Goal: Transaction & Acquisition: Purchase product/service

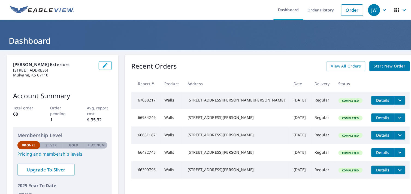
click at [373, 68] on span "Start New Order" at bounding box center [389, 66] width 32 height 7
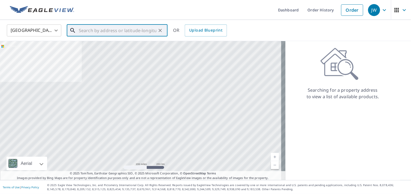
click at [87, 31] on input "text" at bounding box center [118, 30] width 78 height 15
paste input "[STREET_ADDRESS][PERSON_NAME]"
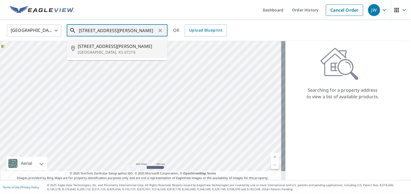
click at [89, 45] on span "[STREET_ADDRESS][PERSON_NAME]" at bounding box center [120, 46] width 85 height 7
type input "[STREET_ADDRESS][PERSON_NAME]"
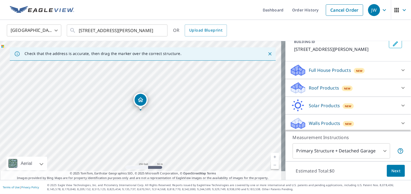
scroll to position [37, 0]
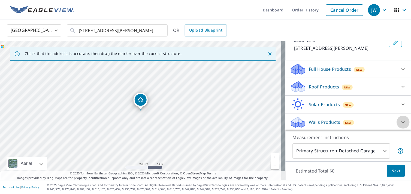
click at [400, 121] on icon at bounding box center [403, 122] width 7 height 7
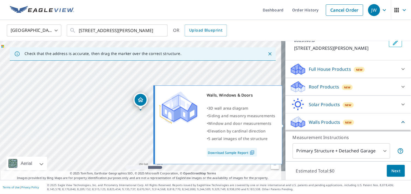
scroll to position [67, 0]
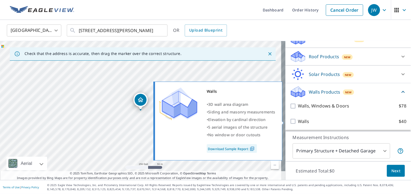
click at [305, 121] on label "Walls $40" at bounding box center [352, 121] width 108 height 7
click at [298, 121] on input "Walls $40" at bounding box center [294, 121] width 8 height 7
checkbox input "true"
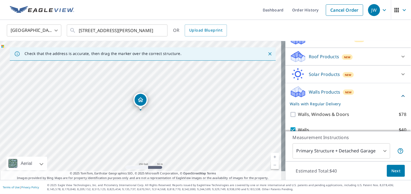
scroll to position [88, 0]
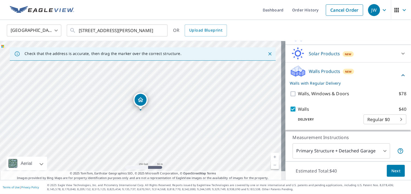
click at [396, 170] on button "Next" at bounding box center [396, 171] width 18 height 12
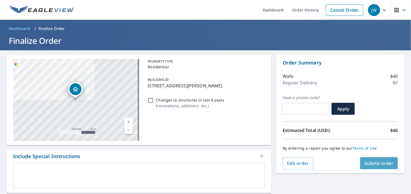
click at [365, 163] on span "Submit order" at bounding box center [378, 163] width 29 height 6
